Goal: Information Seeking & Learning: Learn about a topic

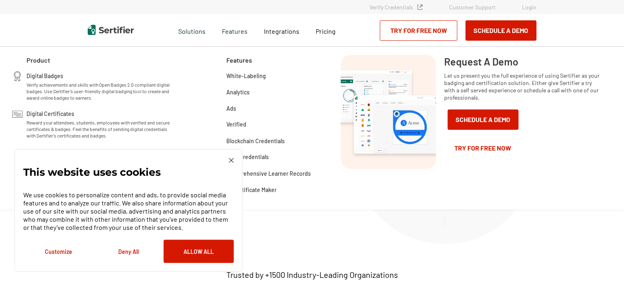
click at [252, 29] on div "Features" at bounding box center [235, 30] width 42 height 33
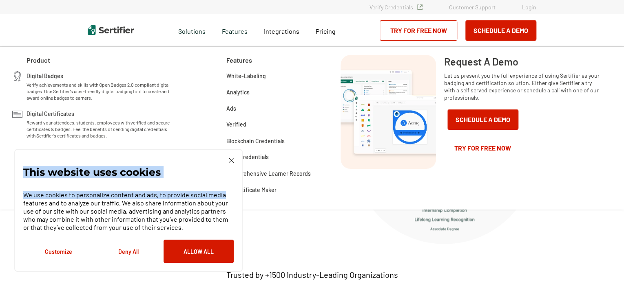
click at [233, 160] on div "This website uses cookies We use cookies to personalize content and ads, to pro…" at bounding box center [128, 210] width 228 height 123
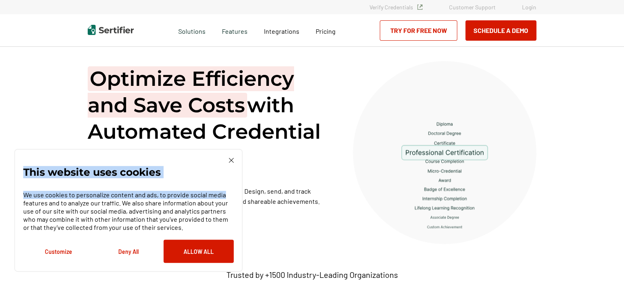
click at [227, 160] on div "This website uses cookies We use cookies to personalize content and ads, to pro…" at bounding box center [128, 210] width 210 height 105
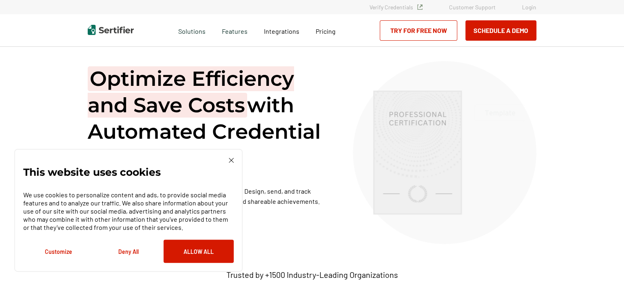
click at [233, 160] on img at bounding box center [231, 160] width 5 height 5
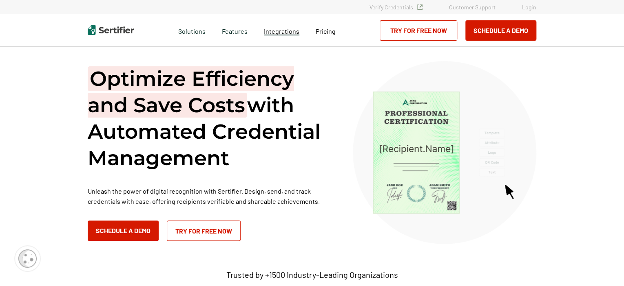
click at [280, 35] on span "Integrations" at bounding box center [281, 31] width 35 height 8
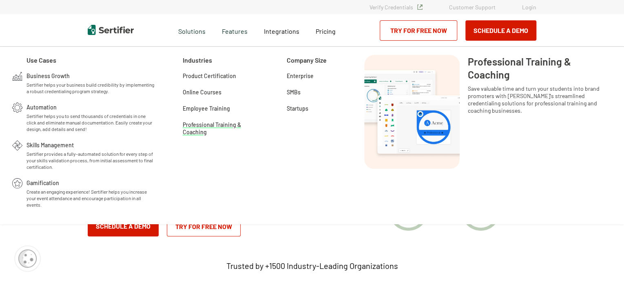
click at [214, 124] on span "Professional Training & Coaching" at bounding box center [221, 124] width 77 height 8
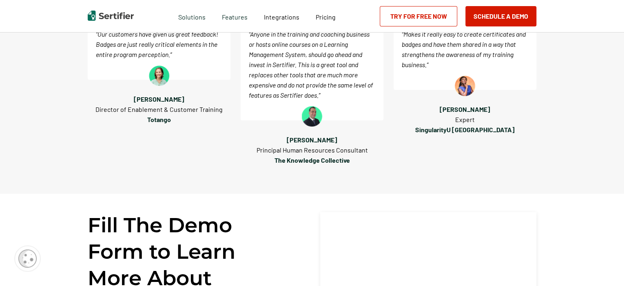
scroll to position [1188, 0]
click at [324, 17] on span "Pricing" at bounding box center [325, 17] width 20 height 8
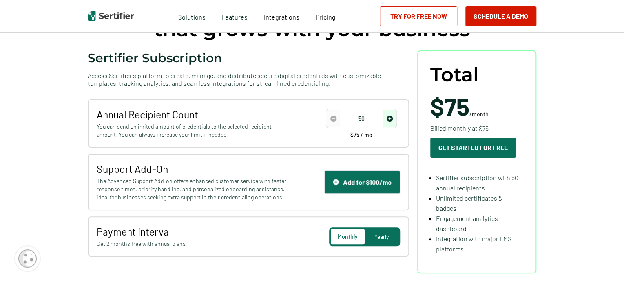
scroll to position [86, 0]
click at [390, 123] on span "increase number" at bounding box center [389, 119] width 13 height 18
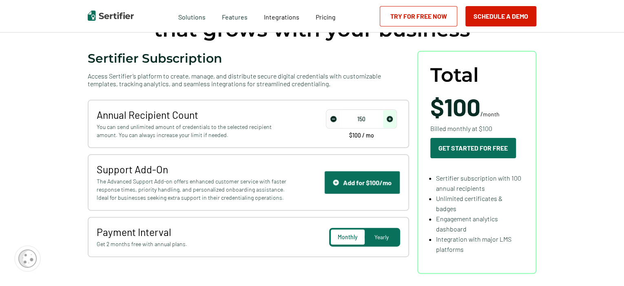
click at [390, 123] on span "increase number" at bounding box center [389, 119] width 13 height 18
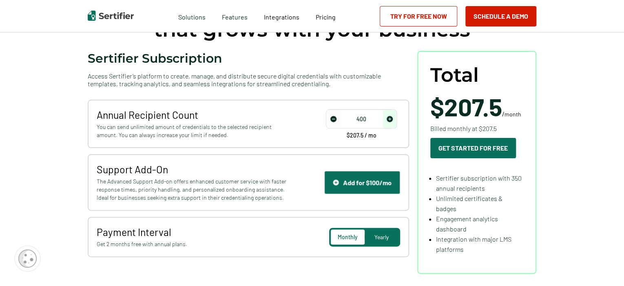
click at [390, 123] on span "increase number" at bounding box center [389, 119] width 13 height 18
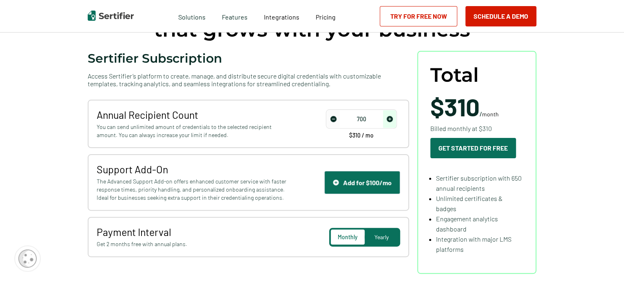
click at [390, 123] on span "increase number" at bounding box center [389, 119] width 13 height 18
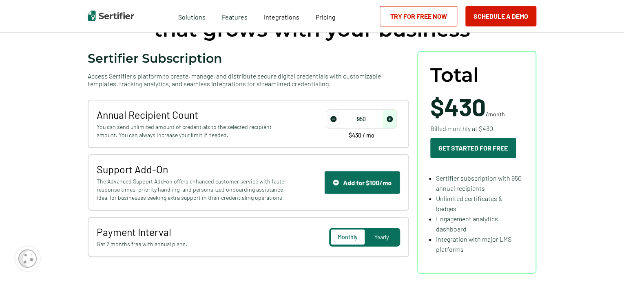
click at [390, 123] on span "increase number" at bounding box center [389, 119] width 13 height 18
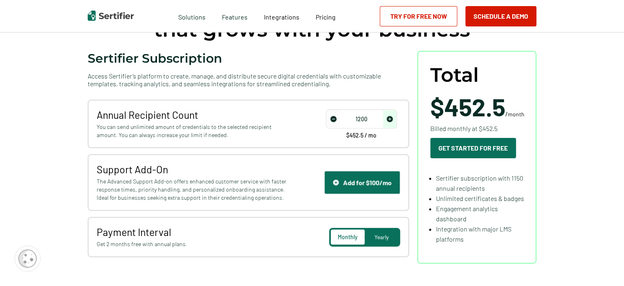
click at [390, 123] on span "increase number" at bounding box center [389, 119] width 13 height 18
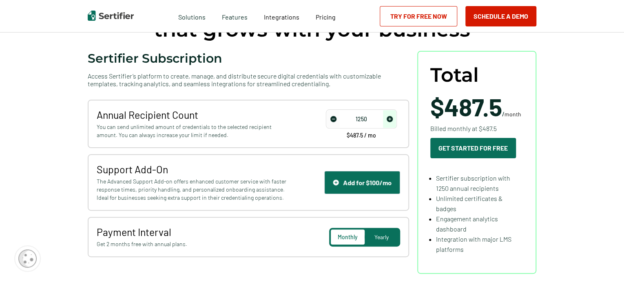
click at [390, 123] on span "increase number" at bounding box center [389, 119] width 13 height 18
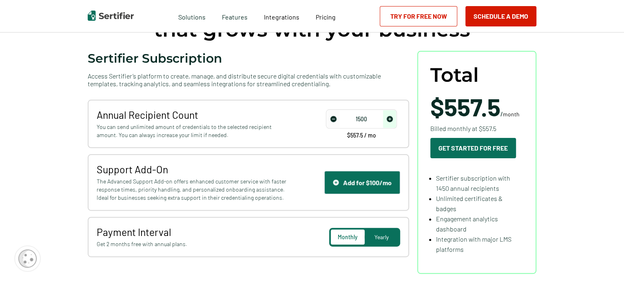
click at [390, 123] on span "increase number" at bounding box center [389, 119] width 13 height 18
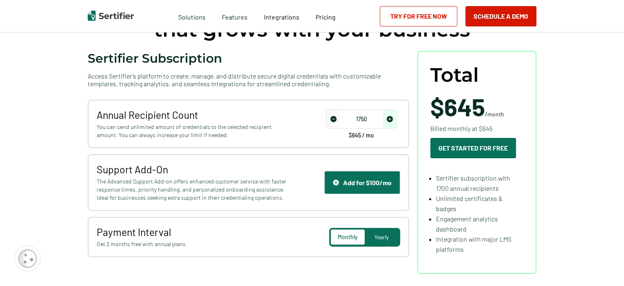
click at [390, 123] on span "increase number" at bounding box center [389, 119] width 13 height 18
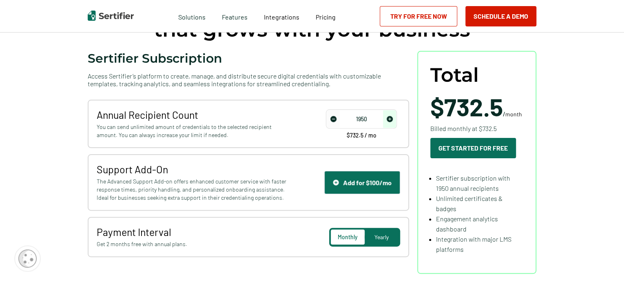
type input "2000"
click at [390, 123] on span "increase number" at bounding box center [389, 119] width 13 height 18
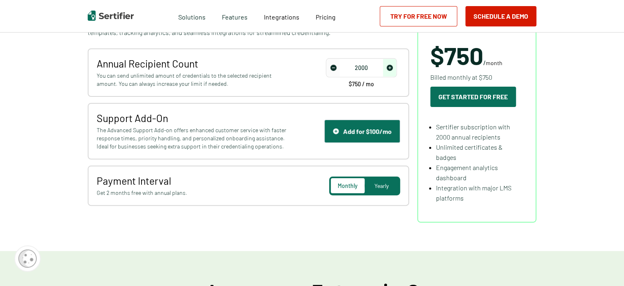
scroll to position [137, 0]
click at [383, 189] on div "Yearly" at bounding box center [381, 186] width 34 height 15
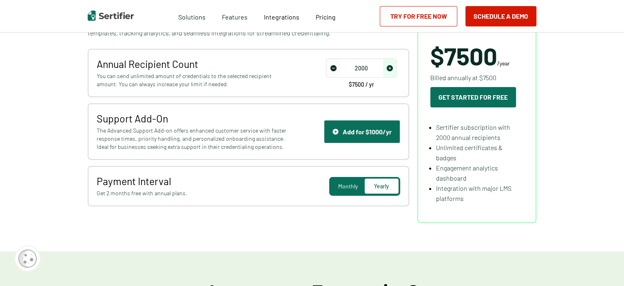
click at [346, 188] on span "Monthly" at bounding box center [348, 186] width 20 height 7
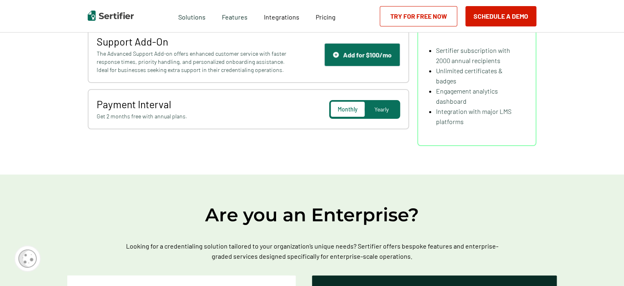
scroll to position [0, 0]
